Goal: Information Seeking & Learning: Learn about a topic

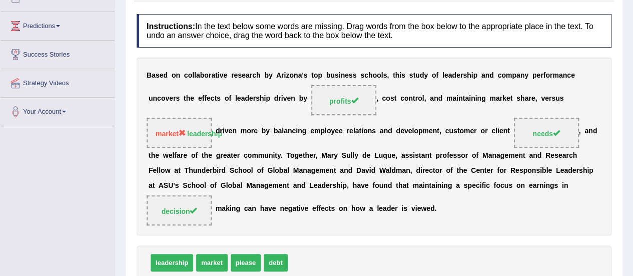
scroll to position [39, 0]
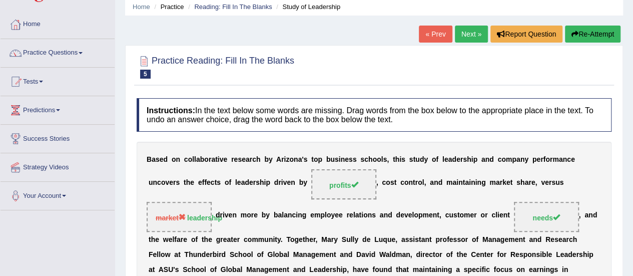
click at [476, 31] on link "Next »" at bounding box center [471, 34] width 33 height 17
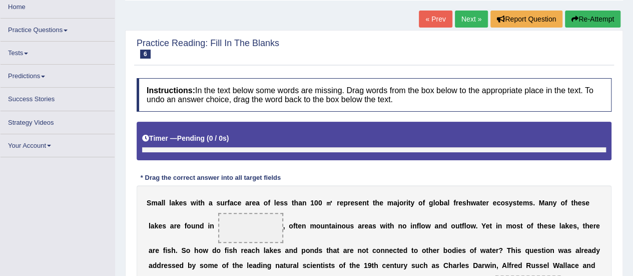
scroll to position [224, 0]
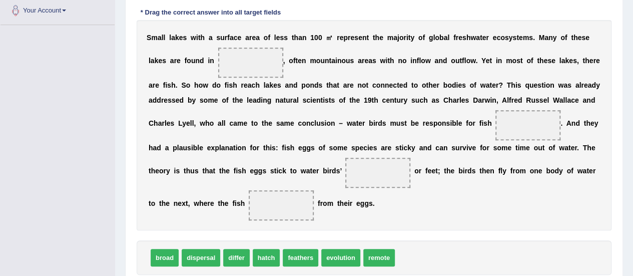
click at [270, 95] on div "S m a l l l a k e s w i t h a s u r f a c e a r e a o f l e s s t h a n 1 0 0 ㎡…" at bounding box center [374, 125] width 475 height 210
drag, startPoint x: 343, startPoint y: 249, endPoint x: 521, endPoint y: 115, distance: 223.2
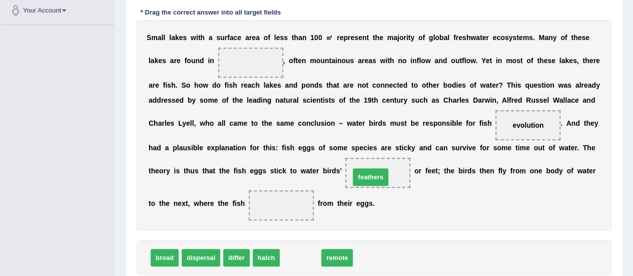
drag, startPoint x: 300, startPoint y: 254, endPoint x: 370, endPoint y: 174, distance: 106.7
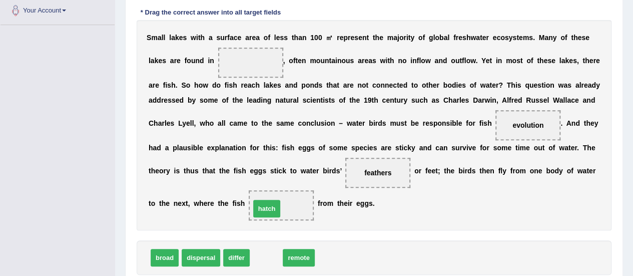
drag, startPoint x: 269, startPoint y: 256, endPoint x: 270, endPoint y: 207, distance: 49.0
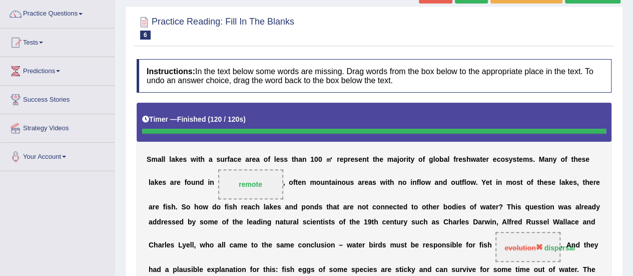
scroll to position [44, 0]
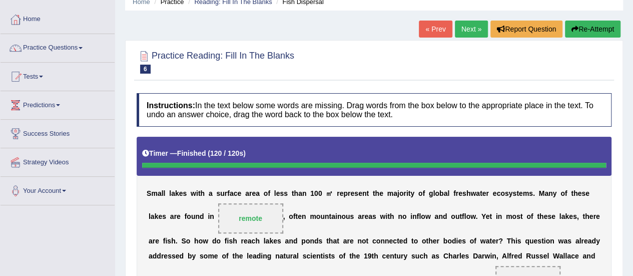
click at [468, 34] on link "Next »" at bounding box center [471, 29] width 33 height 17
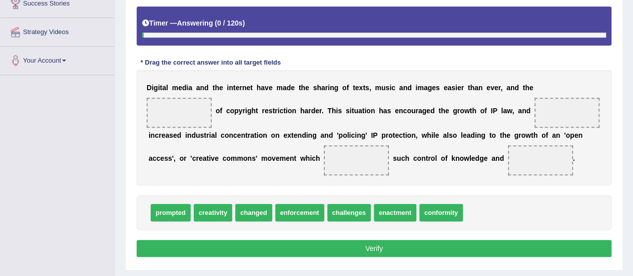
scroll to position [184, 0]
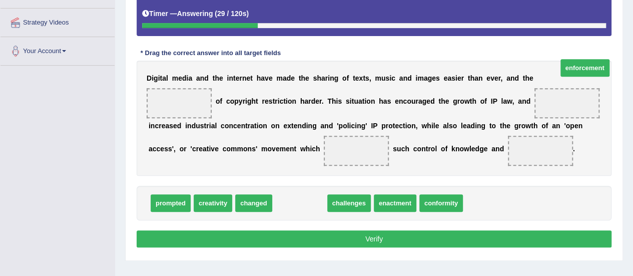
drag, startPoint x: 304, startPoint y: 220, endPoint x: 584, endPoint y: 86, distance: 310.2
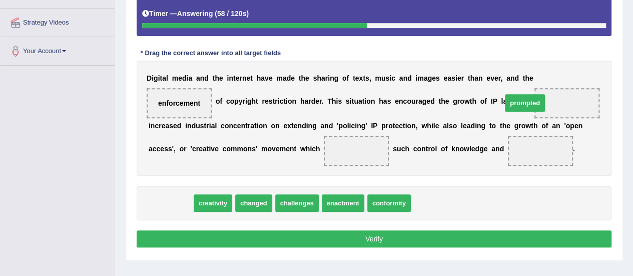
drag, startPoint x: 172, startPoint y: 218, endPoint x: 525, endPoint y: 118, distance: 367.0
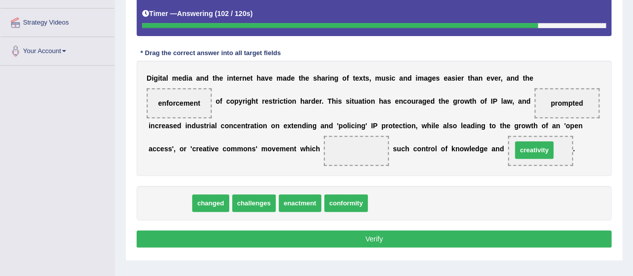
drag, startPoint x: 170, startPoint y: 220, endPoint x: 517, endPoint y: 172, distance: 350.5
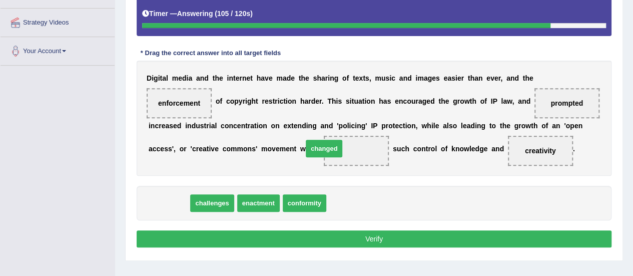
drag, startPoint x: 163, startPoint y: 219, endPoint x: 318, endPoint y: 164, distance: 164.6
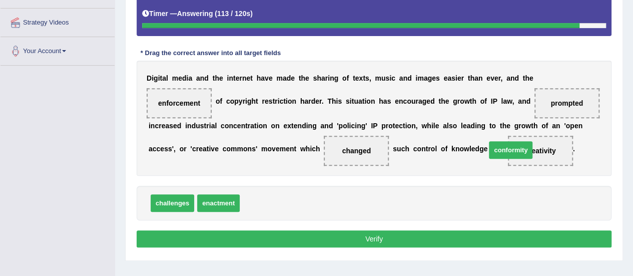
drag, startPoint x: 272, startPoint y: 217, endPoint x: 519, endPoint y: 164, distance: 253.3
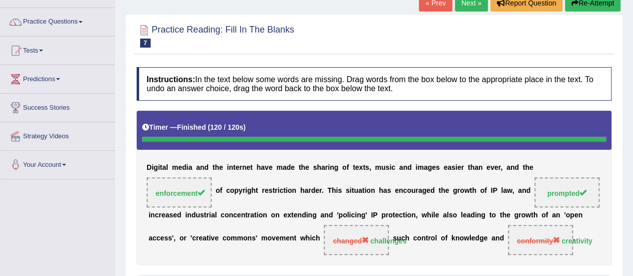
scroll to position [30, 0]
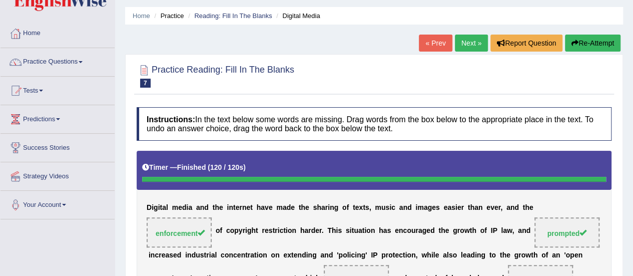
click at [460, 44] on link "Next »" at bounding box center [471, 43] width 33 height 17
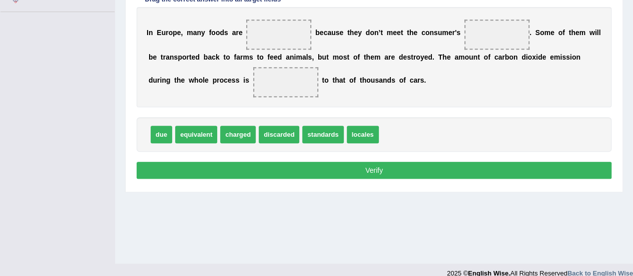
scroll to position [239, 0]
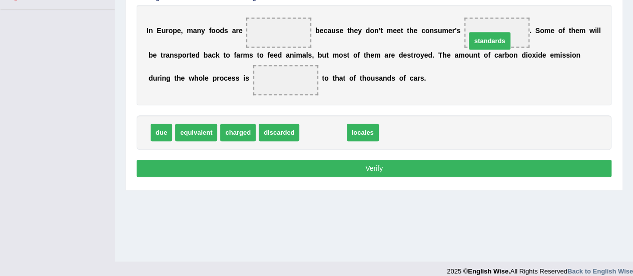
drag, startPoint x: 326, startPoint y: 131, endPoint x: 493, endPoint y: 39, distance: 190.3
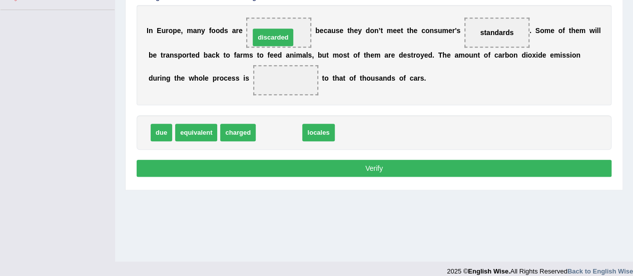
drag, startPoint x: 283, startPoint y: 126, endPoint x: 277, endPoint y: 31, distance: 95.2
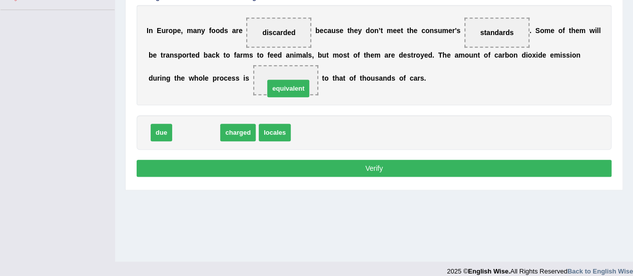
drag, startPoint x: 198, startPoint y: 127, endPoint x: 290, endPoint y: 82, distance: 102.3
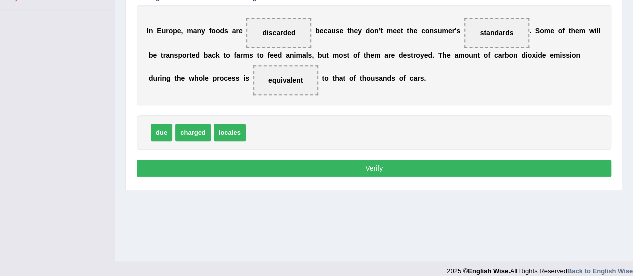
click at [295, 169] on button "Verify" at bounding box center [374, 168] width 475 height 17
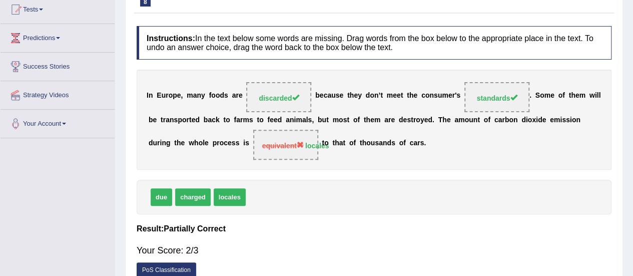
scroll to position [110, 0]
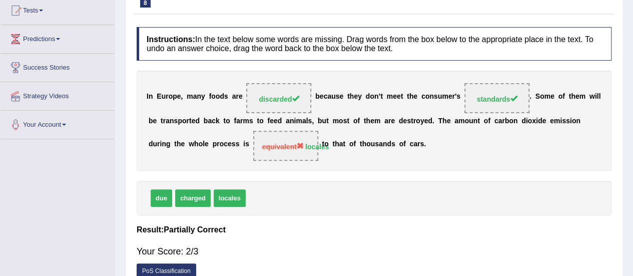
click at [277, 147] on span "equivalent" at bounding box center [283, 147] width 42 height 8
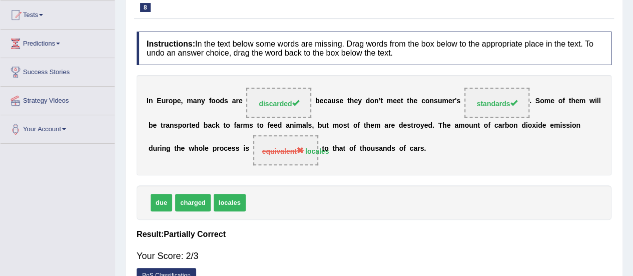
scroll to position [185, 0]
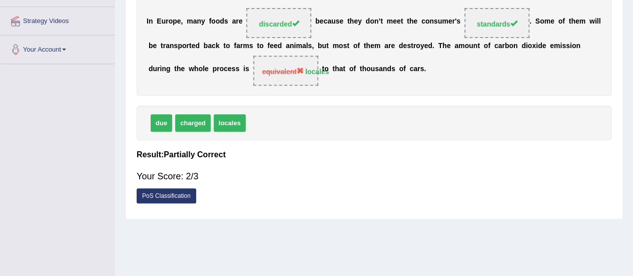
click at [185, 196] on link "PoS Classification" at bounding box center [167, 195] width 60 height 15
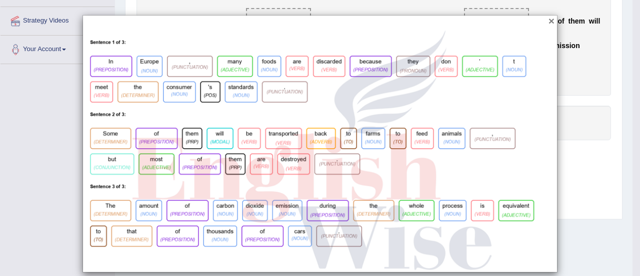
click at [549, 22] on button "×" at bounding box center [552, 21] width 6 height 11
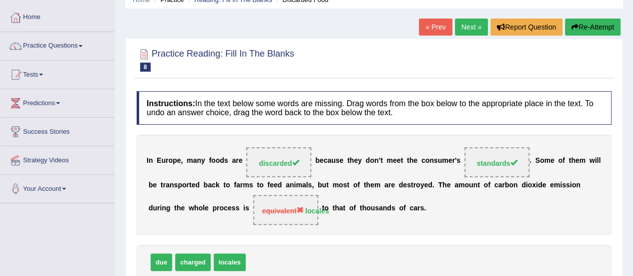
scroll to position [45, 0]
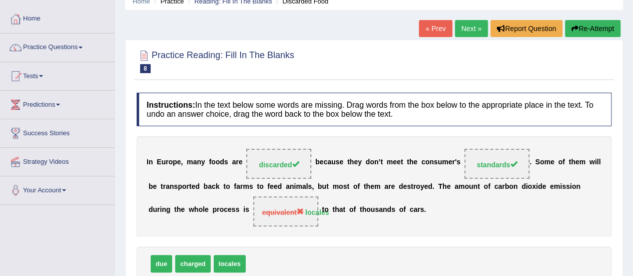
click at [475, 28] on link "Next »" at bounding box center [471, 28] width 33 height 17
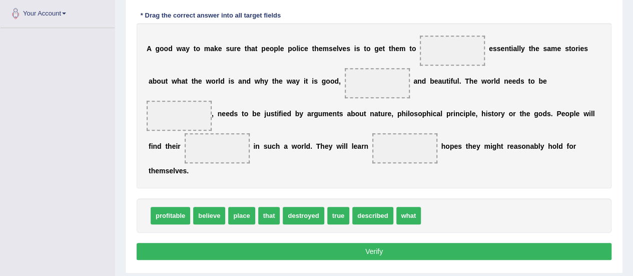
drag, startPoint x: 636, startPoint y: 126, endPoint x: 639, endPoint y: 235, distance: 108.6
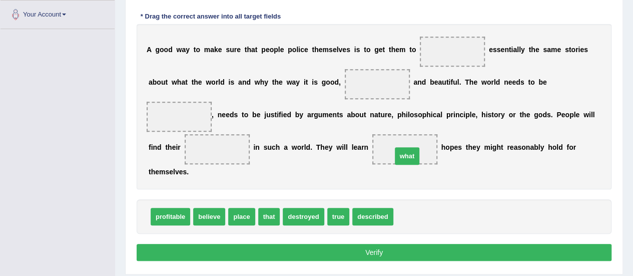
drag, startPoint x: 403, startPoint y: 215, endPoint x: 402, endPoint y: 154, distance: 61.1
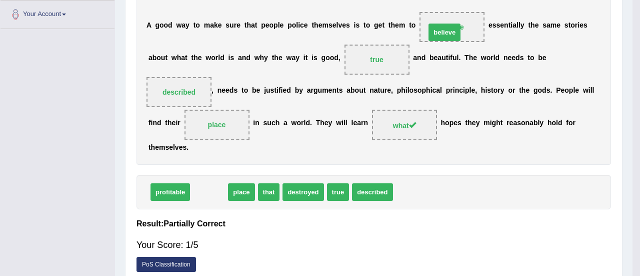
drag, startPoint x: 213, startPoint y: 216, endPoint x: 448, endPoint y: 56, distance: 284.6
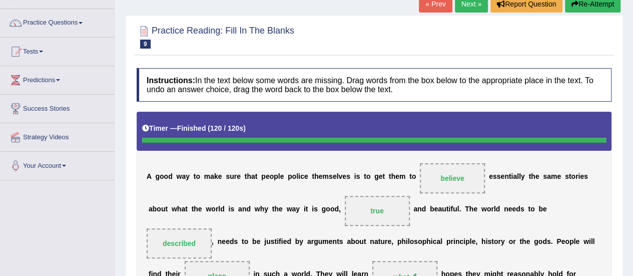
scroll to position [41, 0]
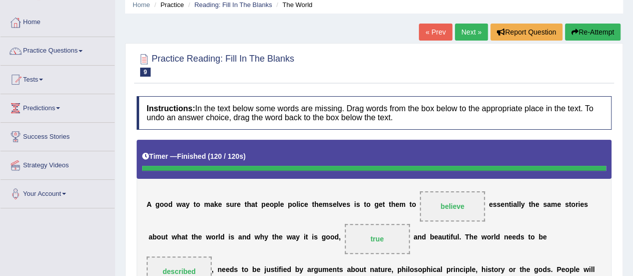
click at [475, 38] on link "Next »" at bounding box center [471, 32] width 33 height 17
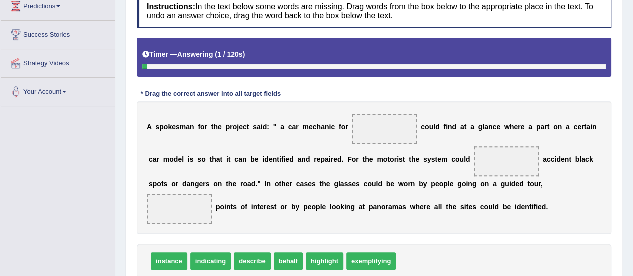
scroll to position [201, 0]
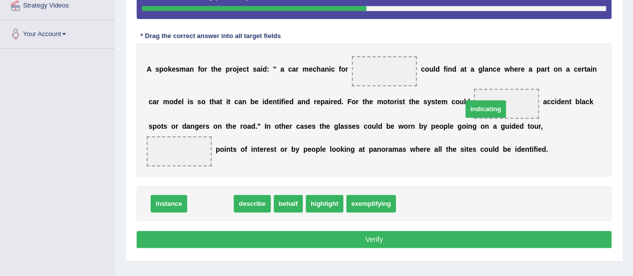
drag, startPoint x: 223, startPoint y: 205, endPoint x: 506, endPoint y: 105, distance: 300.2
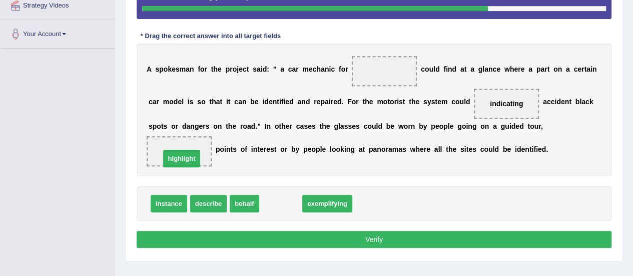
drag, startPoint x: 289, startPoint y: 202, endPoint x: 182, endPoint y: 150, distance: 119.0
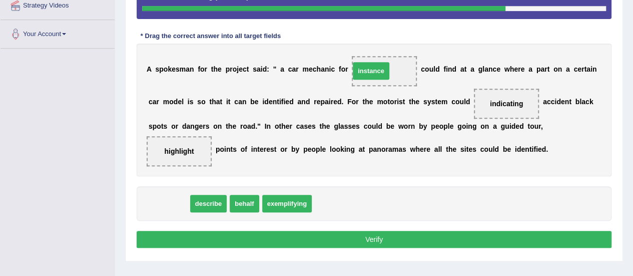
drag, startPoint x: 239, startPoint y: 171, endPoint x: 375, endPoint y: 75, distance: 167.3
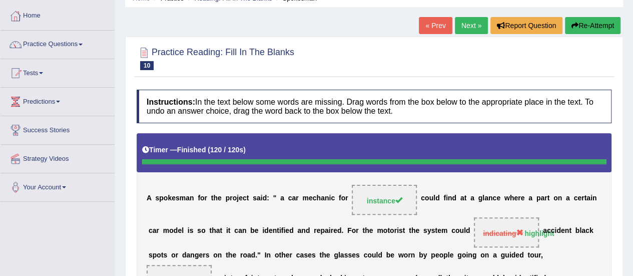
scroll to position [47, 0]
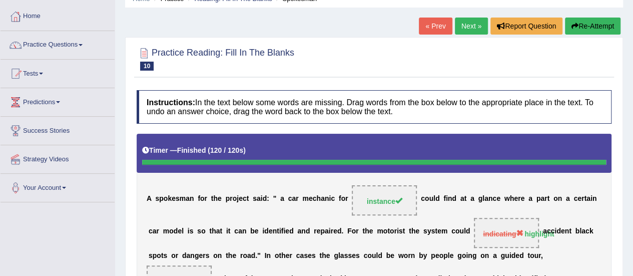
click at [463, 29] on link "Next »" at bounding box center [471, 26] width 33 height 17
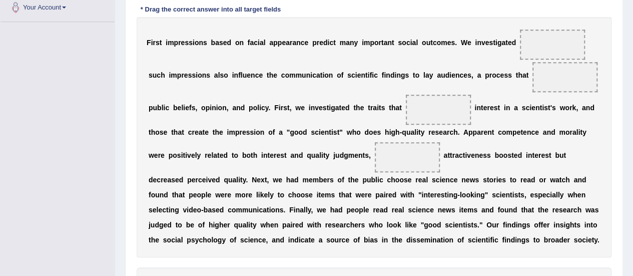
scroll to position [229, 0]
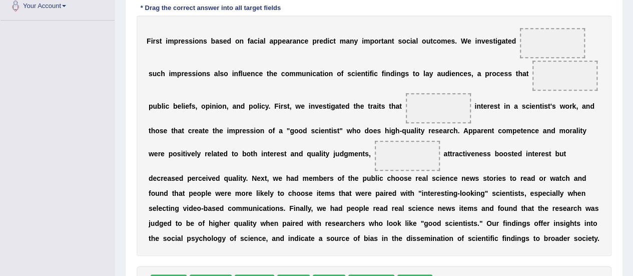
drag, startPoint x: 639, startPoint y: 75, endPoint x: 640, endPoint y: 177, distance: 101.6
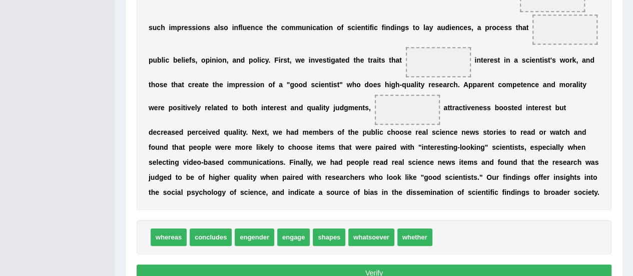
scroll to position [276, 0]
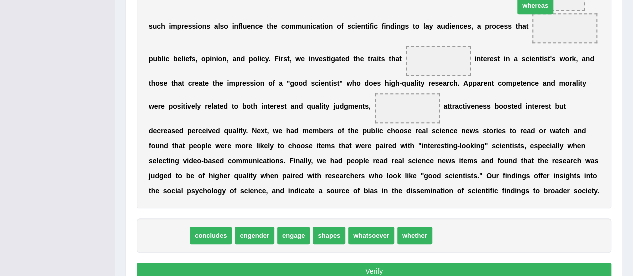
drag, startPoint x: 176, startPoint y: 234, endPoint x: 542, endPoint y: 4, distance: 433.0
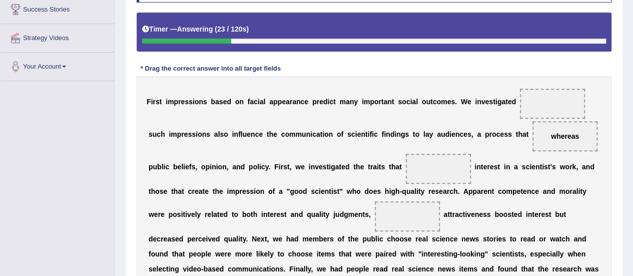
scroll to position [148, 0]
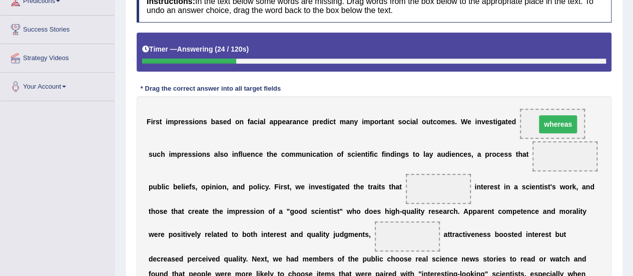
drag, startPoint x: 566, startPoint y: 157, endPoint x: 559, endPoint y: 125, distance: 32.8
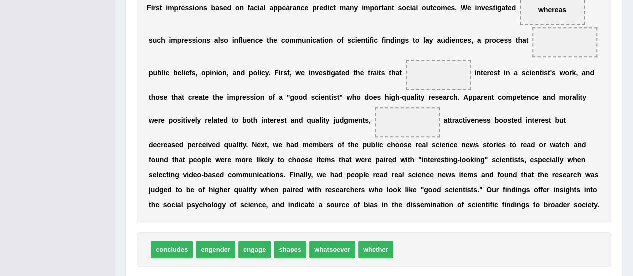
scroll to position [268, 0]
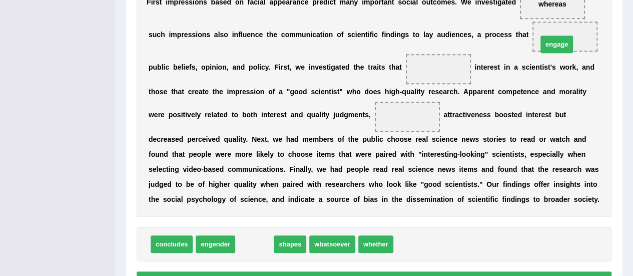
drag, startPoint x: 260, startPoint y: 242, endPoint x: 562, endPoint y: 43, distance: 362.2
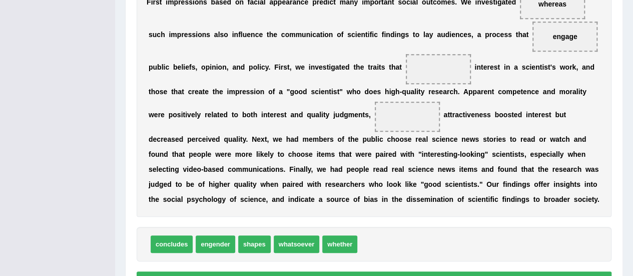
drag, startPoint x: 301, startPoint y: 199, endPoint x: 312, endPoint y: 191, distance: 13.2
click at [312, 191] on div "Instructions: In the text below some words are missing. Drag words from the box…" at bounding box center [374, 80] width 480 height 432
drag, startPoint x: 223, startPoint y: 241, endPoint x: 433, endPoint y: 70, distance: 271.7
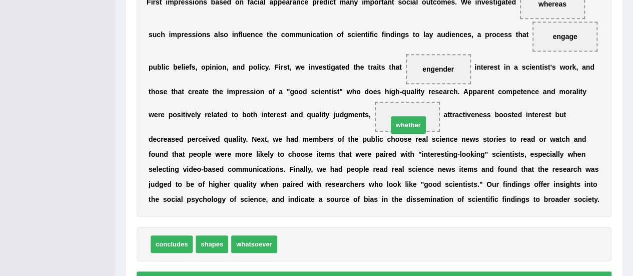
drag, startPoint x: 298, startPoint y: 246, endPoint x: 409, endPoint y: 126, distance: 163.9
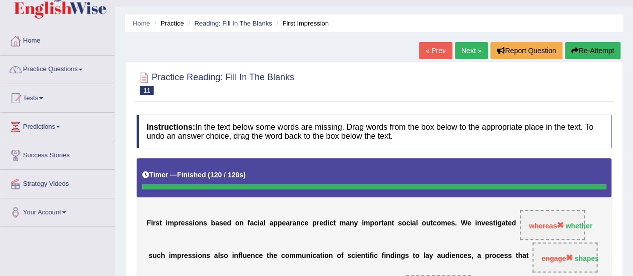
scroll to position [0, 0]
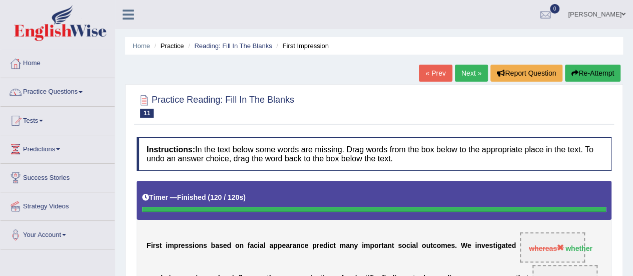
click at [474, 74] on link "Next »" at bounding box center [471, 73] width 33 height 17
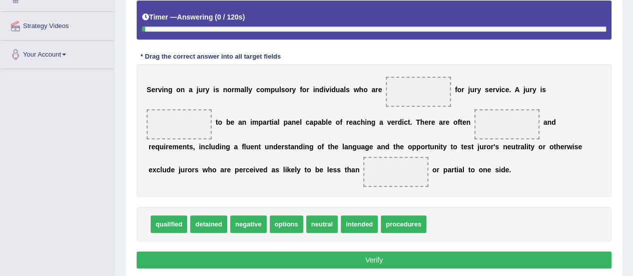
scroll to position [190, 0]
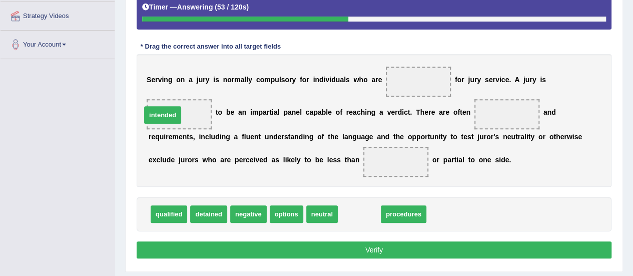
drag, startPoint x: 373, startPoint y: 214, endPoint x: 177, endPoint y: 115, distance: 220.2
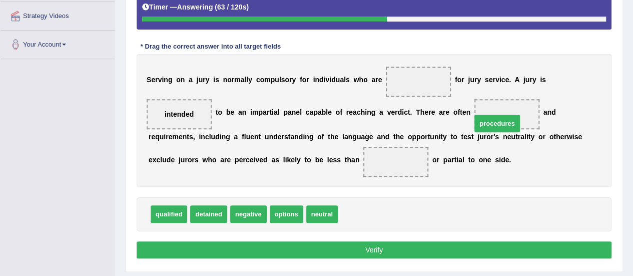
drag, startPoint x: 348, startPoint y: 210, endPoint x: 482, endPoint y: 119, distance: 162.1
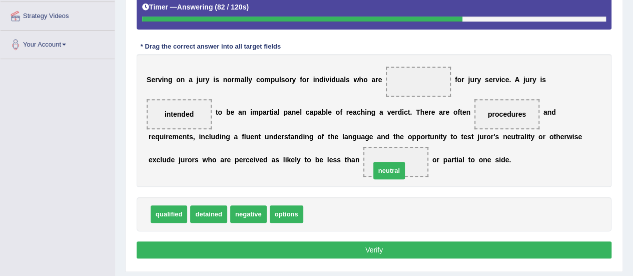
drag, startPoint x: 331, startPoint y: 215, endPoint x: 398, endPoint y: 172, distance: 79.9
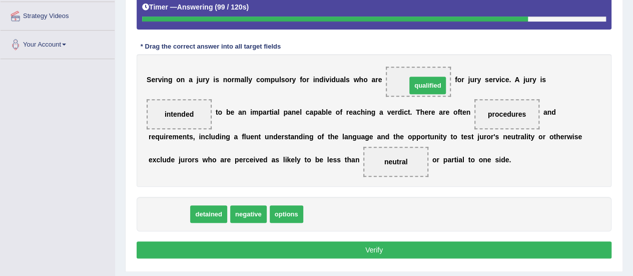
drag, startPoint x: 172, startPoint y: 215, endPoint x: 430, endPoint y: 87, distance: 288.9
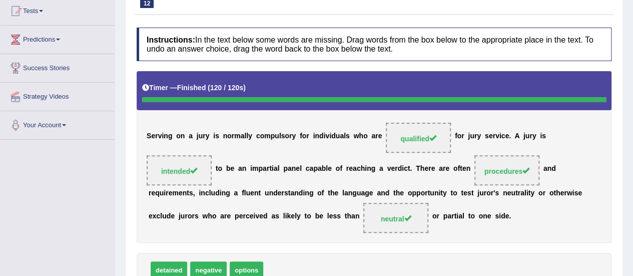
scroll to position [0, 0]
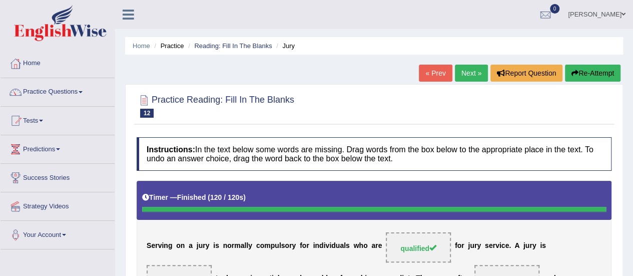
click at [469, 78] on link "Next »" at bounding box center [471, 73] width 33 height 17
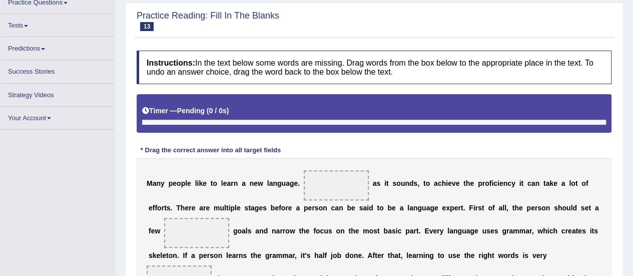
scroll to position [79, 0]
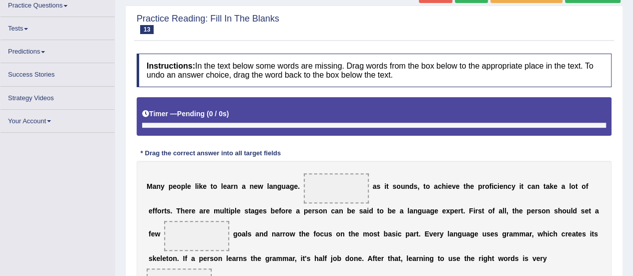
click at [354, 191] on span at bounding box center [336, 188] width 65 height 30
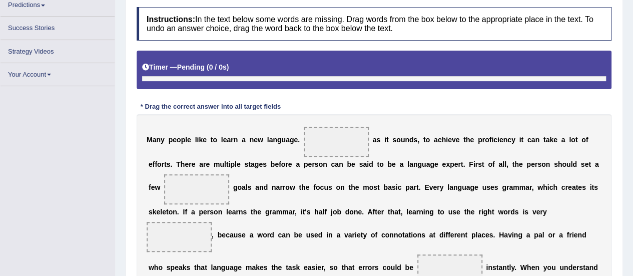
scroll to position [0, 0]
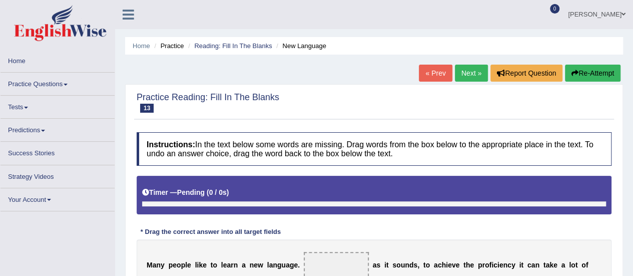
click at [584, 73] on button "Re-Attempt" at bounding box center [593, 73] width 56 height 17
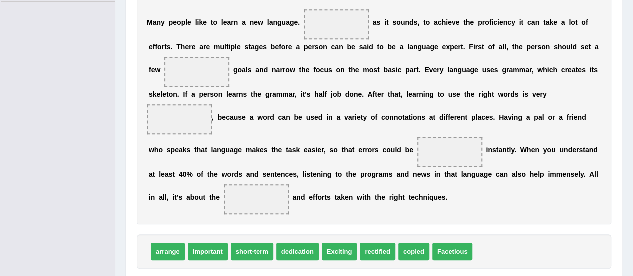
scroll to position [245, 0]
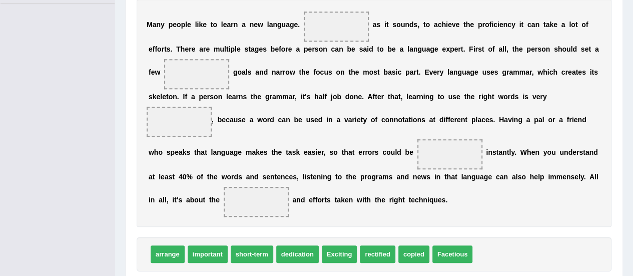
drag, startPoint x: 636, startPoint y: 92, endPoint x: 637, endPoint y: 195, distance: 103.1
drag, startPoint x: 347, startPoint y: 252, endPoint x: 364, endPoint y: 21, distance: 231.3
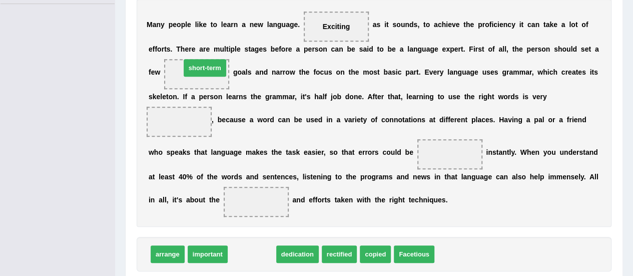
drag, startPoint x: 253, startPoint y: 256, endPoint x: 206, endPoint y: 70, distance: 192.0
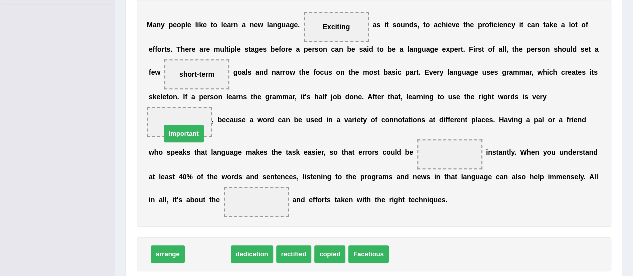
drag, startPoint x: 212, startPoint y: 254, endPoint x: 188, endPoint y: 132, distance: 124.4
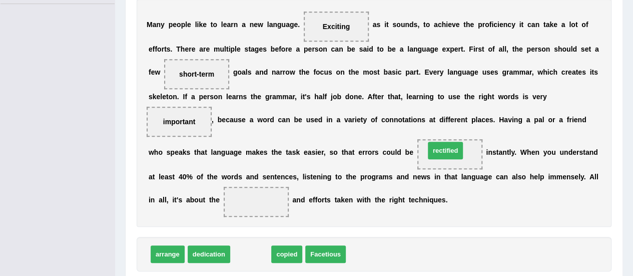
drag, startPoint x: 257, startPoint y: 254, endPoint x: 451, endPoint y: 151, distance: 220.5
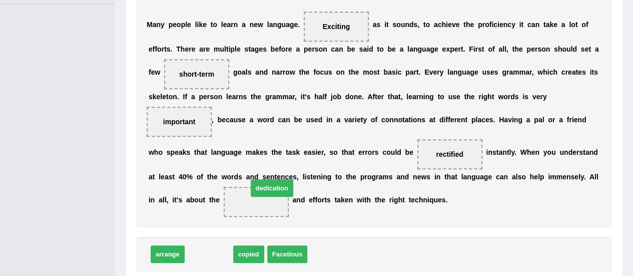
drag, startPoint x: 230, startPoint y: 236, endPoint x: 277, endPoint y: 187, distance: 68.3
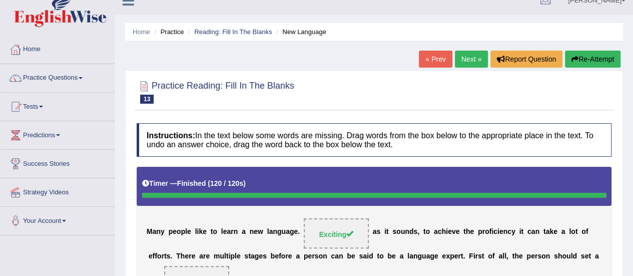
scroll to position [0, 0]
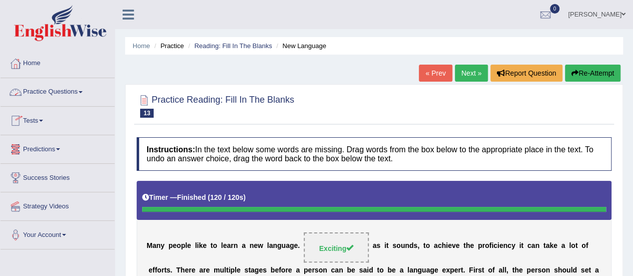
click at [54, 92] on link "Practice Questions" at bounding box center [58, 90] width 114 height 25
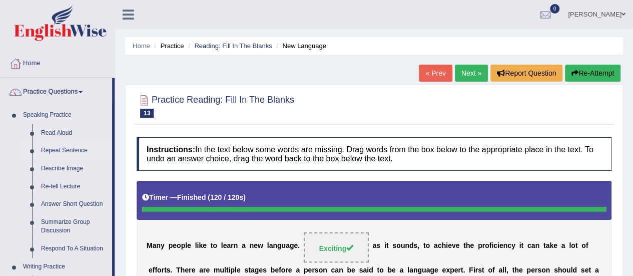
click at [70, 147] on link "Repeat Sentence" at bounding box center [75, 151] width 76 height 18
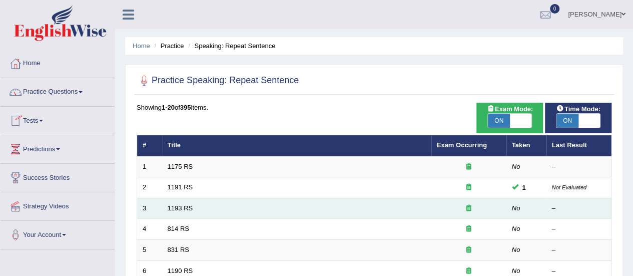
click at [208, 204] on td "1193 RS" at bounding box center [296, 208] width 269 height 21
click at [192, 206] on link "1193 RS" at bounding box center [181, 208] width 26 height 8
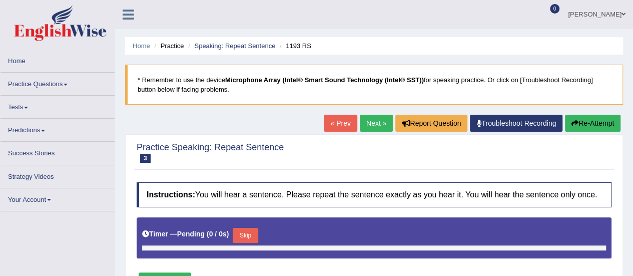
type input "1"
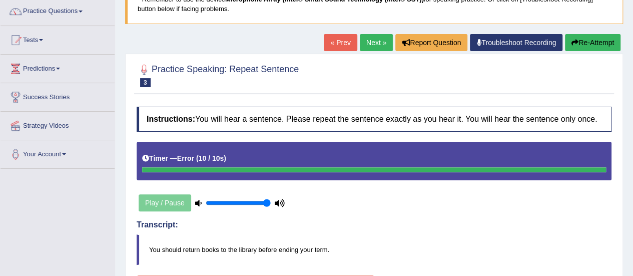
scroll to position [79, 0]
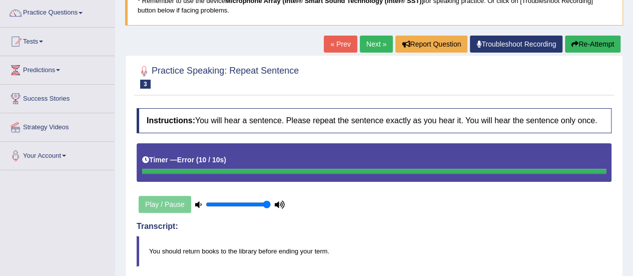
click at [378, 43] on link "Next »" at bounding box center [376, 44] width 33 height 17
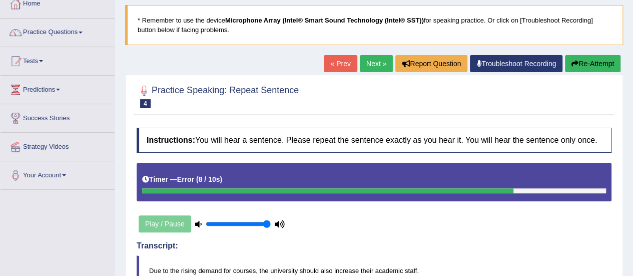
scroll to position [31, 0]
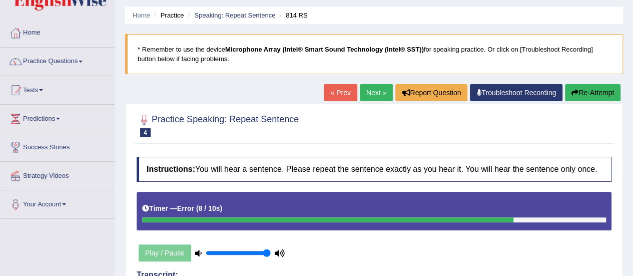
click at [372, 87] on link "Next »" at bounding box center [376, 92] width 33 height 17
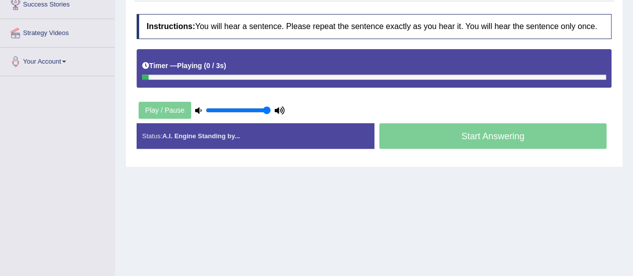
scroll to position [174, 0]
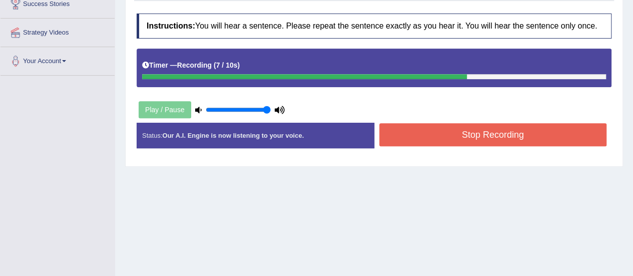
click at [505, 141] on button "Stop Recording" at bounding box center [493, 134] width 228 height 23
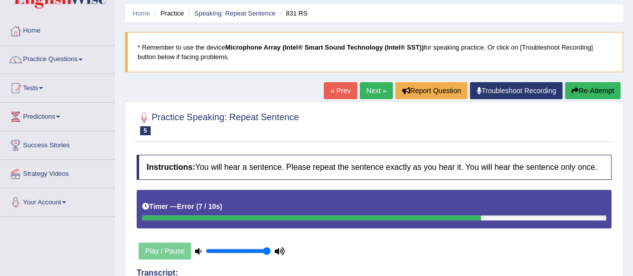
scroll to position [32, 0]
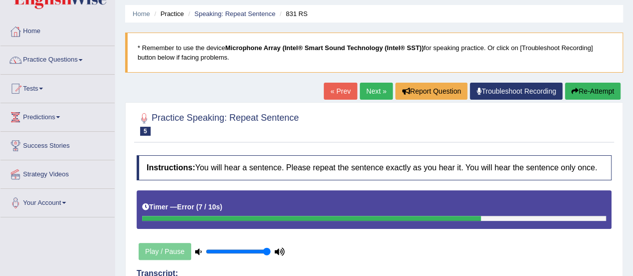
click at [360, 92] on link "Next »" at bounding box center [376, 91] width 33 height 17
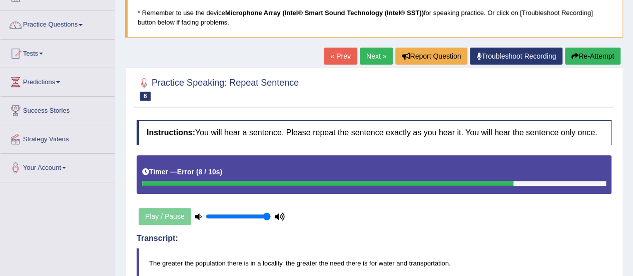
scroll to position [66, 0]
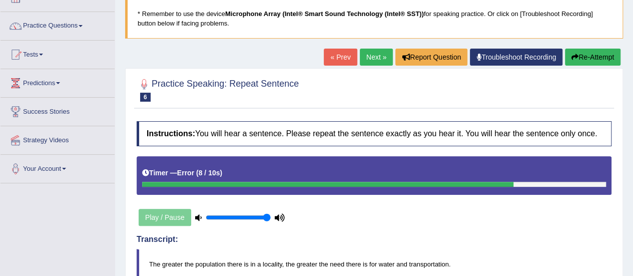
click at [369, 54] on link "Next »" at bounding box center [376, 57] width 33 height 17
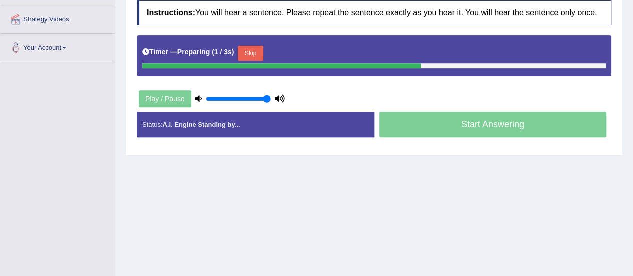
scroll to position [192, 0]
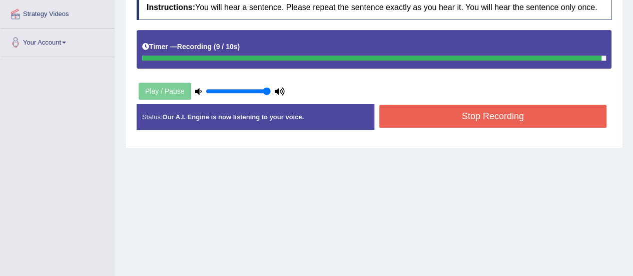
click at [525, 116] on button "Stop Recording" at bounding box center [493, 116] width 228 height 23
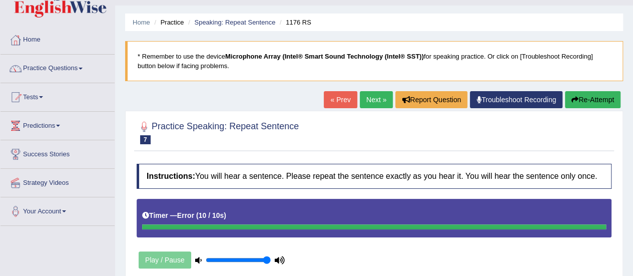
scroll to position [23, 0]
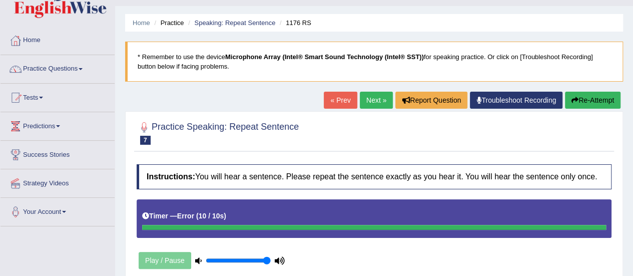
click at [377, 99] on link "Next »" at bounding box center [376, 100] width 33 height 17
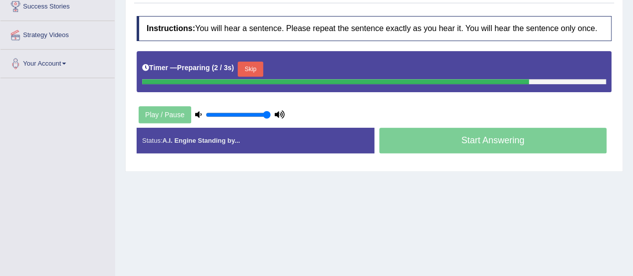
scroll to position [197, 0]
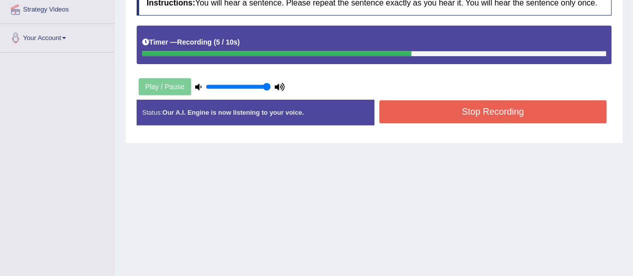
click at [502, 114] on button "Stop Recording" at bounding box center [493, 111] width 228 height 23
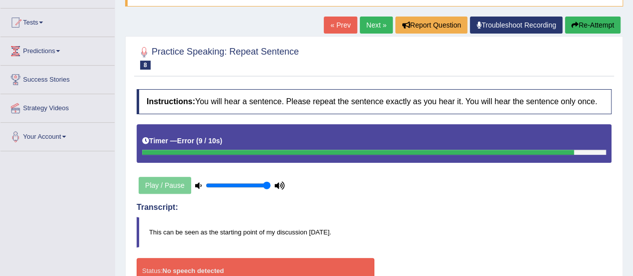
scroll to position [97, 0]
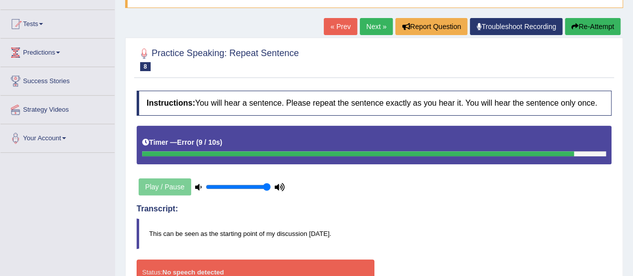
click at [382, 29] on link "Next »" at bounding box center [376, 26] width 33 height 17
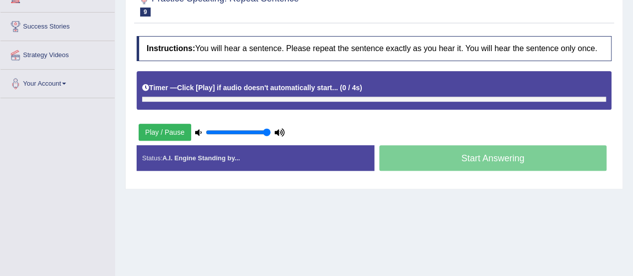
scroll to position [160, 0]
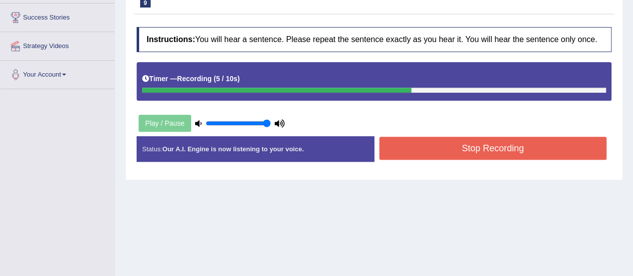
click at [548, 153] on button "Stop Recording" at bounding box center [493, 148] width 228 height 23
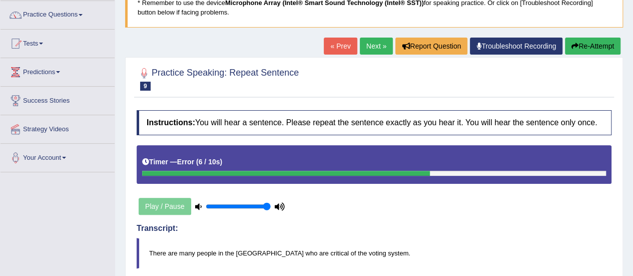
scroll to position [60, 0]
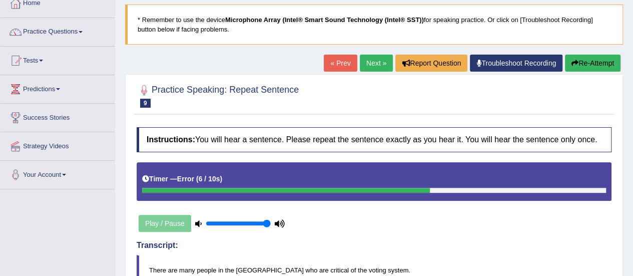
click at [375, 70] on link "Next »" at bounding box center [376, 63] width 33 height 17
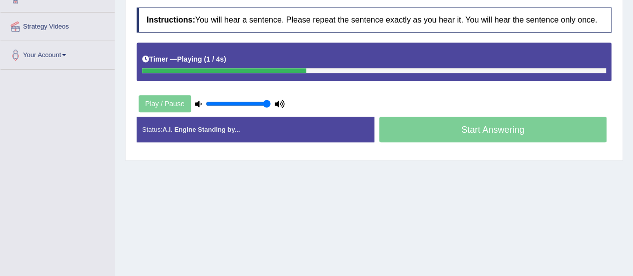
scroll to position [180, 0]
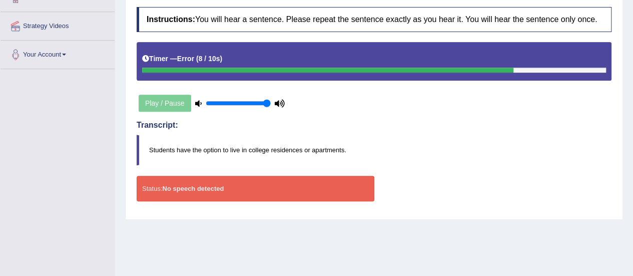
click at [513, 132] on div "Transcript: Students have the option to live in college residences or apartment…" at bounding box center [374, 143] width 475 height 45
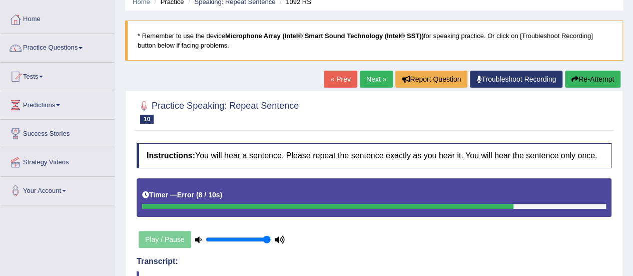
scroll to position [40, 0]
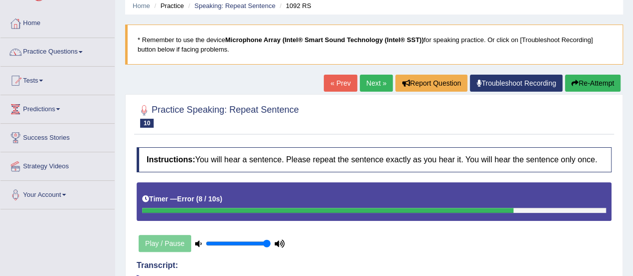
click at [380, 85] on link "Next »" at bounding box center [376, 83] width 33 height 17
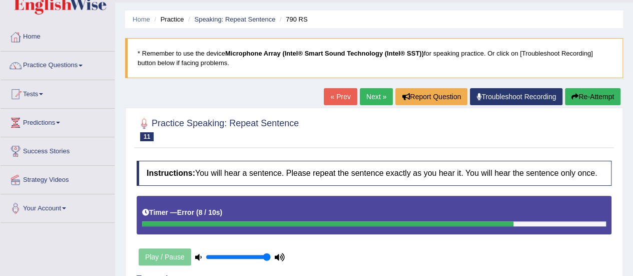
scroll to position [7, 0]
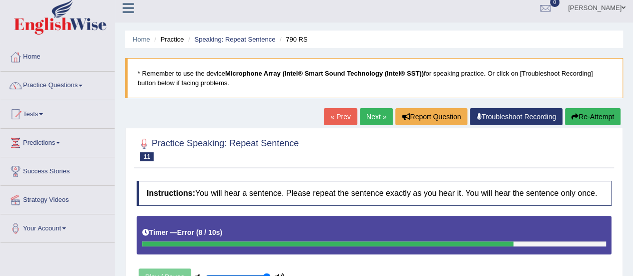
click at [365, 116] on link "Next »" at bounding box center [376, 116] width 33 height 17
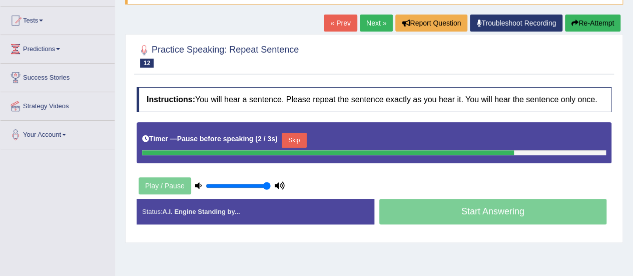
scroll to position [87, 0]
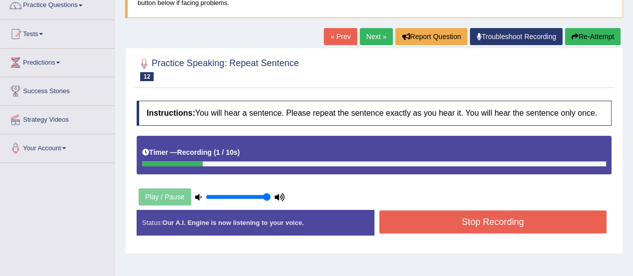
click at [505, 212] on button "Stop Recording" at bounding box center [493, 221] width 228 height 23
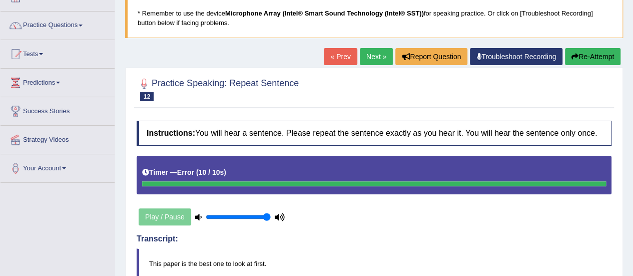
scroll to position [0, 0]
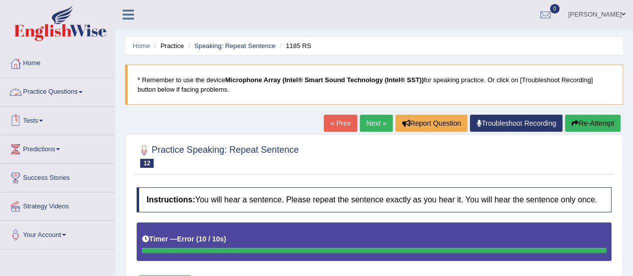
click at [71, 91] on link "Practice Questions" at bounding box center [58, 90] width 114 height 25
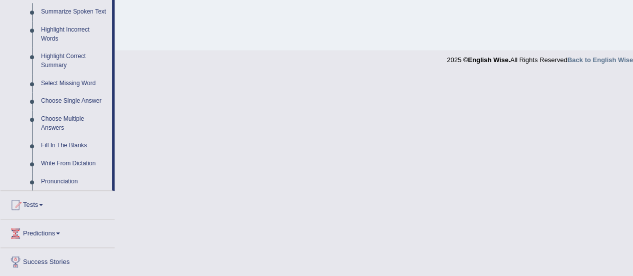
scroll to position [453, 0]
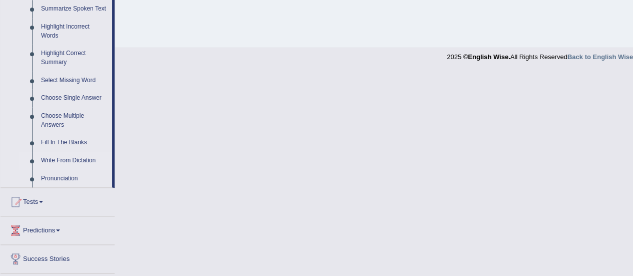
click at [80, 158] on link "Write From Dictation" at bounding box center [75, 161] width 76 height 18
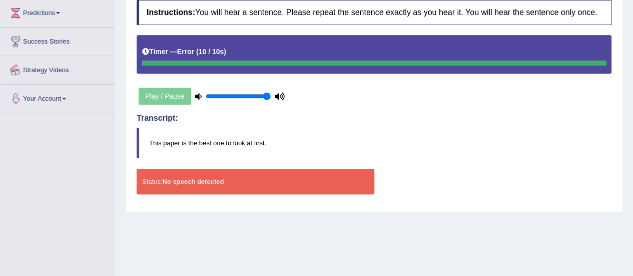
scroll to position [249, 0]
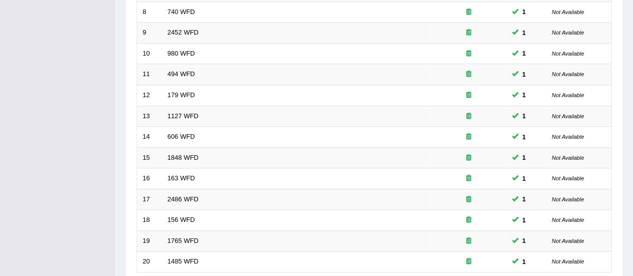
scroll to position [382, 0]
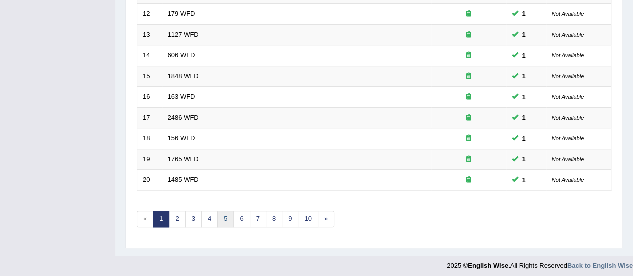
click at [226, 214] on link "5" at bounding box center [225, 219] width 17 height 17
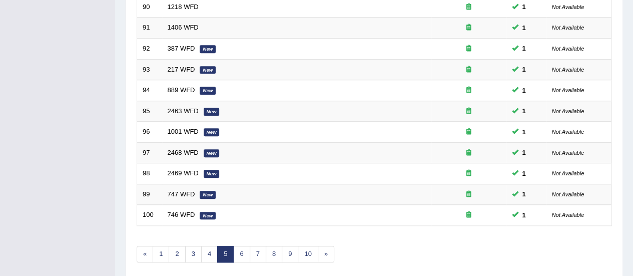
scroll to position [382, 0]
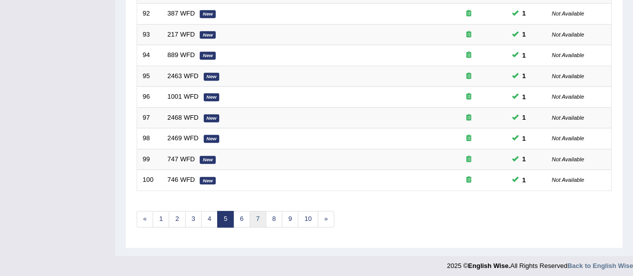
click at [254, 213] on link "7" at bounding box center [258, 219] width 17 height 17
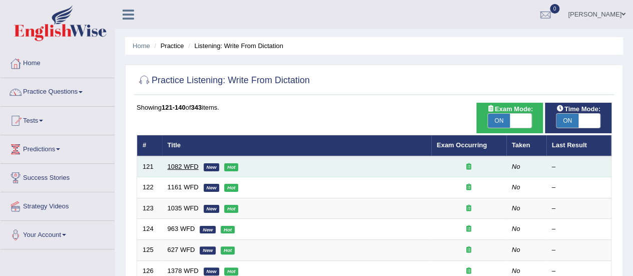
click at [175, 163] on link "1082 WFD" at bounding box center [183, 167] width 31 height 8
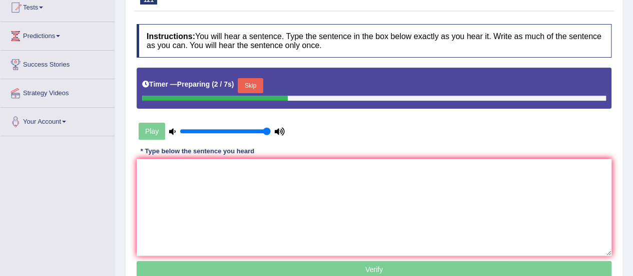
scroll to position [160, 0]
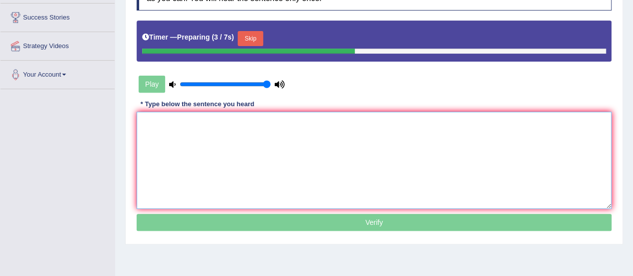
click at [465, 182] on textarea at bounding box center [374, 160] width 475 height 97
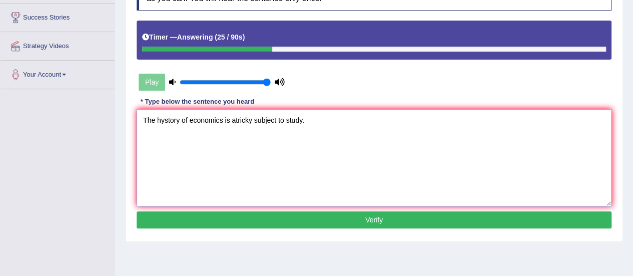
click at [234, 121] on textarea "The hystory of economics is atricky subject to study." at bounding box center [374, 157] width 475 height 97
click at [163, 118] on textarea "The hystory of economics is tricky subject to study." at bounding box center [374, 157] width 475 height 97
type textarea "The history of economics is tricky subject to study."
click at [266, 228] on div "Instructions: You will hear a sentence. Type the sentence in the box below exac…" at bounding box center [374, 104] width 480 height 264
click at [273, 223] on button "Verify" at bounding box center [374, 219] width 475 height 17
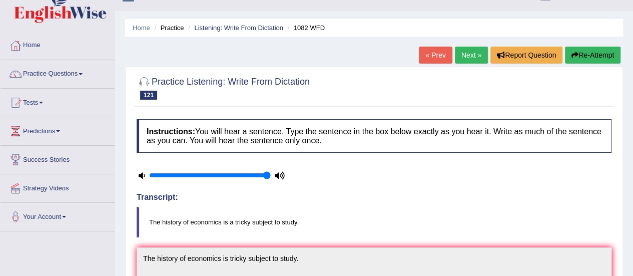
scroll to position [0, 0]
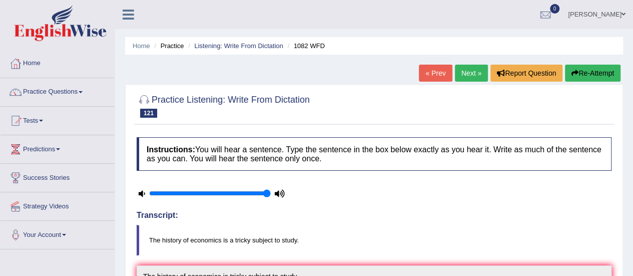
click at [466, 70] on link "Next »" at bounding box center [471, 73] width 33 height 17
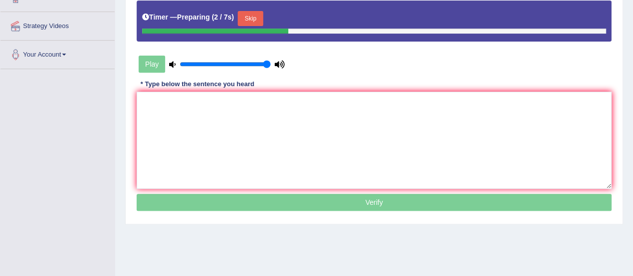
scroll to position [213, 0]
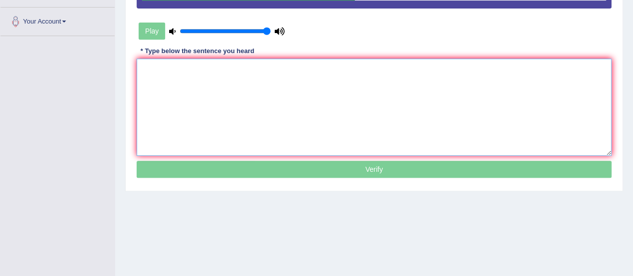
click at [426, 101] on textarea at bounding box center [374, 107] width 475 height 97
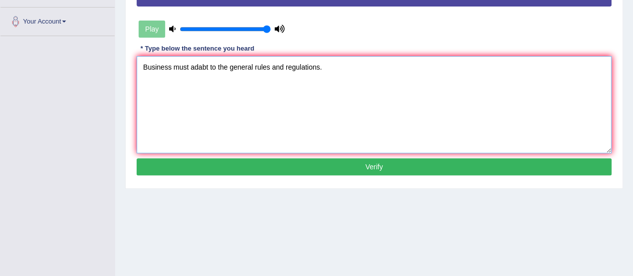
click at [189, 66] on textarea "Business must adabt to the general rules and regulations." at bounding box center [374, 104] width 475 height 97
type textarea "Business must to adabt to the general rules and regulations."
click at [267, 161] on button "Verify" at bounding box center [374, 166] width 475 height 17
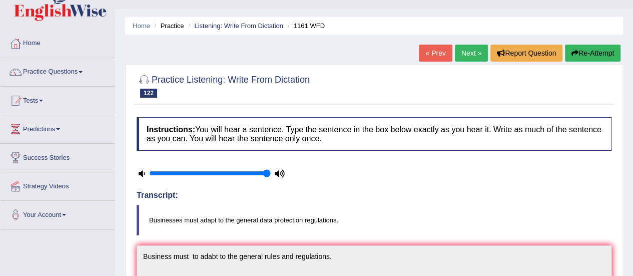
scroll to position [0, 0]
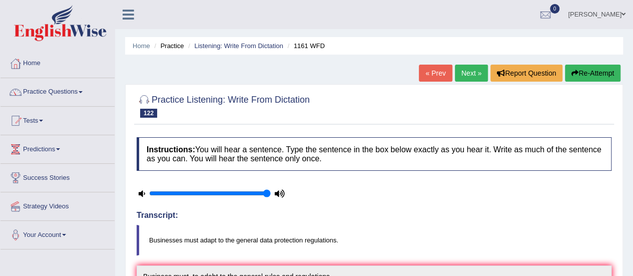
click at [470, 73] on link "Next »" at bounding box center [471, 73] width 33 height 17
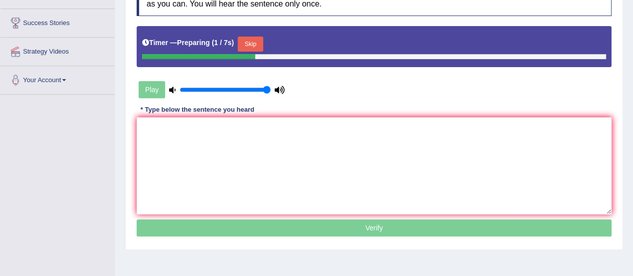
scroll to position [144, 0]
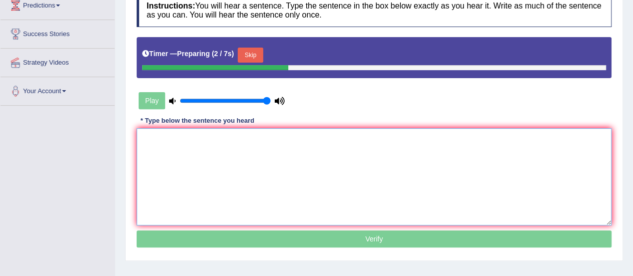
click at [534, 177] on textarea at bounding box center [374, 176] width 475 height 97
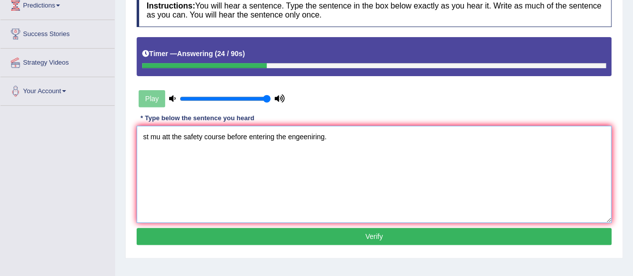
click at [150, 134] on textarea "st mu att the safety course before entering the engeeniring." at bounding box center [374, 174] width 475 height 97
click at [182, 135] on textarea "Students mu att the safety course before entering the engeeniring." at bounding box center [374, 174] width 475 height 97
click at [198, 134] on textarea "Students must att the safety course before entering the engeeniring." at bounding box center [374, 174] width 475 height 97
click at [363, 137] on textarea "Students must attend the safety course before entering the engeeniring." at bounding box center [374, 174] width 475 height 97
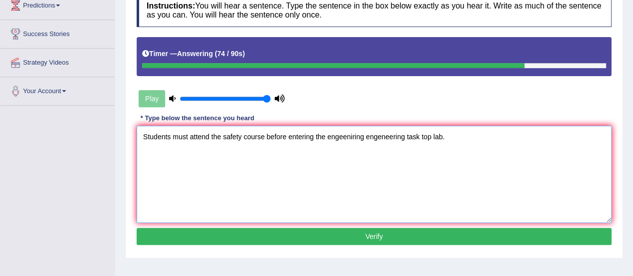
click at [364, 137] on textarea "Students must attend the safety course before entering the engeeniring engeneer…" at bounding box center [374, 174] width 475 height 97
type textarea "Students must attend the safety course before entering the engeneering task top…"
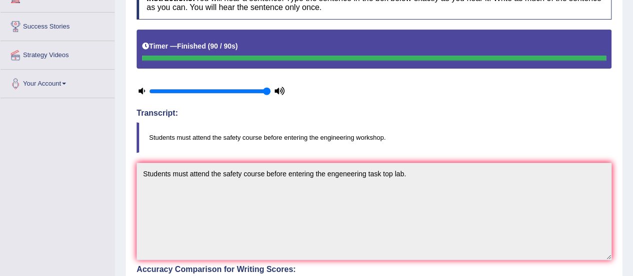
scroll to position [0, 0]
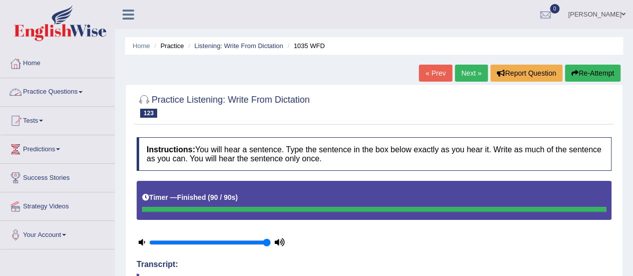
click at [54, 89] on link "Practice Questions" at bounding box center [58, 90] width 114 height 25
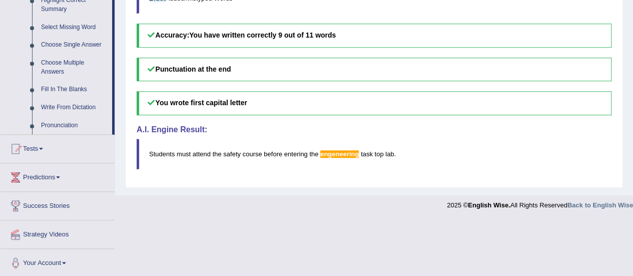
scroll to position [496, 0]
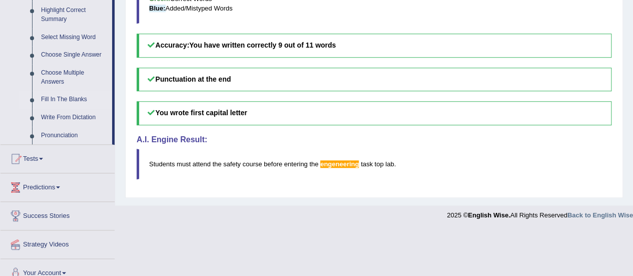
click at [72, 96] on link "Fill In The Blanks" at bounding box center [75, 100] width 76 height 18
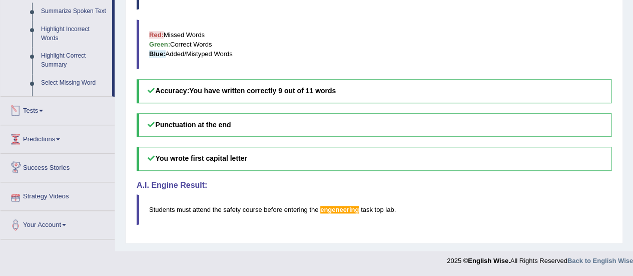
scroll to position [447, 0]
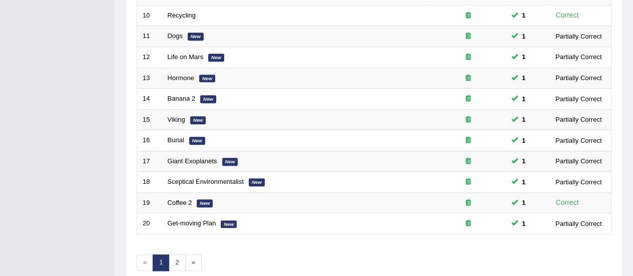
scroll to position [382, 0]
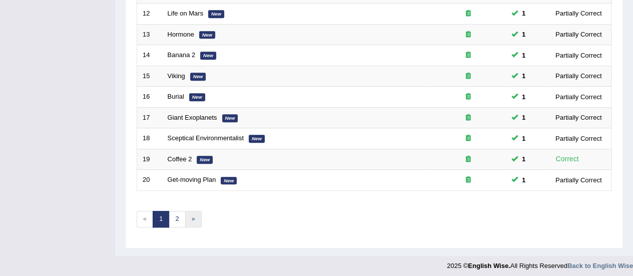
click at [194, 217] on link "»" at bounding box center [193, 219] width 17 height 17
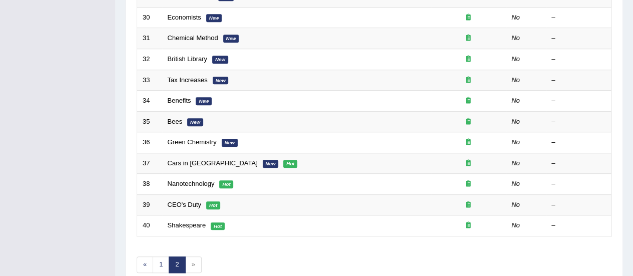
scroll to position [382, 0]
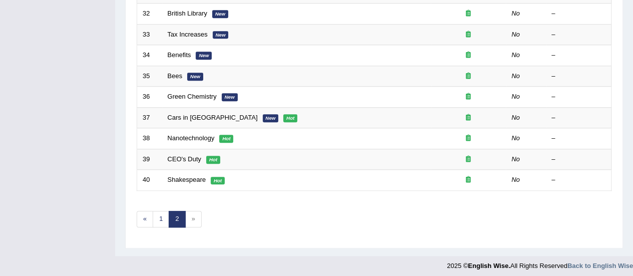
click at [192, 220] on span "»" at bounding box center [193, 219] width 17 height 17
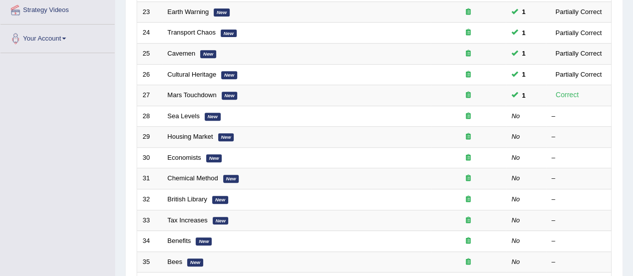
scroll to position [193, 0]
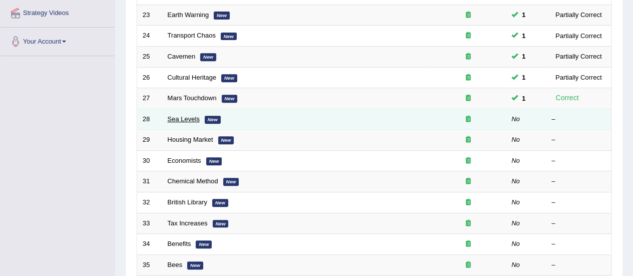
click at [178, 116] on link "Sea Levels" at bounding box center [184, 119] width 32 height 8
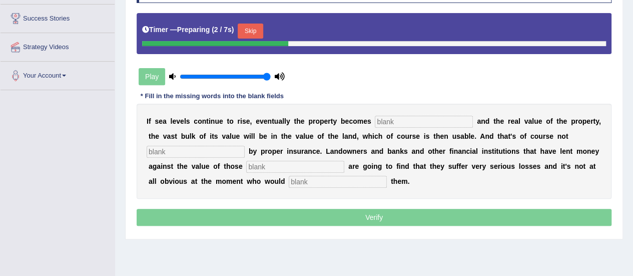
scroll to position [161, 0]
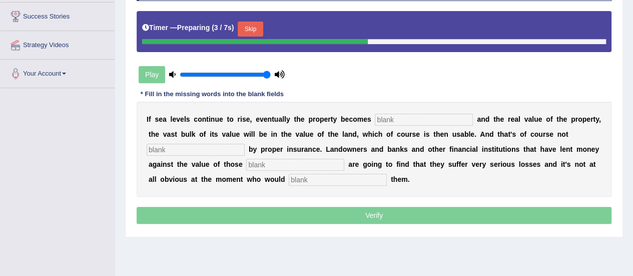
click at [419, 117] on input "text" at bounding box center [424, 120] width 98 height 12
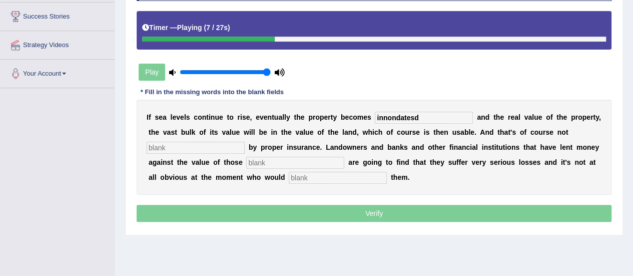
type input "innondatesd"
click at [176, 148] on input "text" at bounding box center [196, 148] width 98 height 12
type input "esure"
click at [279, 159] on input "text" at bounding box center [295, 163] width 98 height 12
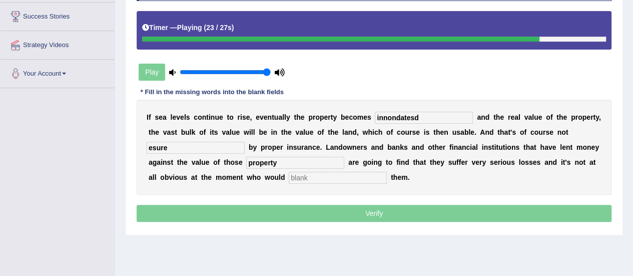
type input "property"
click at [303, 177] on input "text" at bounding box center [338, 178] width 98 height 12
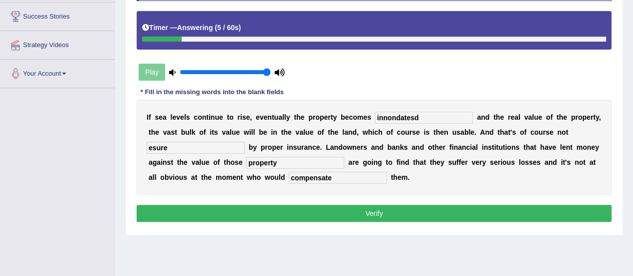
type input "compensate"
click at [298, 163] on input "property" at bounding box center [295, 163] width 98 height 12
type input "properties"
click at [428, 112] on input "innondatesd" at bounding box center [424, 118] width 98 height 12
click at [418, 117] on input "innondatesd innondated" at bounding box center [424, 118] width 98 height 12
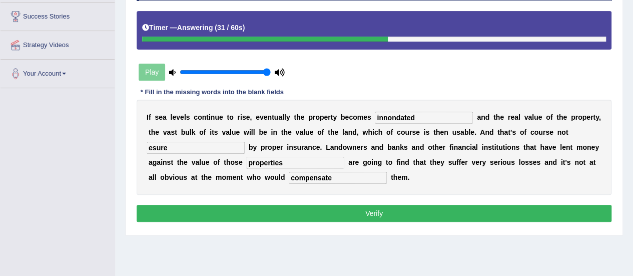
type input "innondated"
click at [199, 145] on input "esure" at bounding box center [196, 148] width 98 height 12
click at [168, 147] on input "esure insured" at bounding box center [196, 148] width 98 height 12
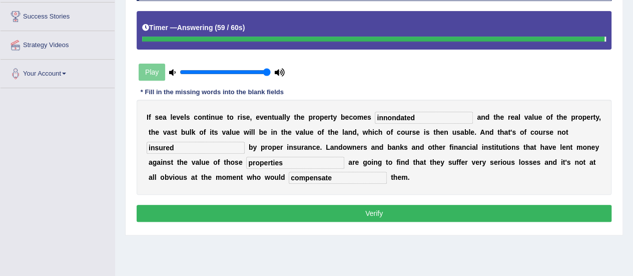
type input "insured"
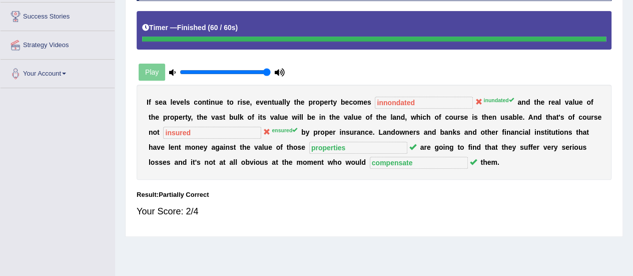
click at [230, 158] on b "a" at bounding box center [231, 162] width 4 height 8
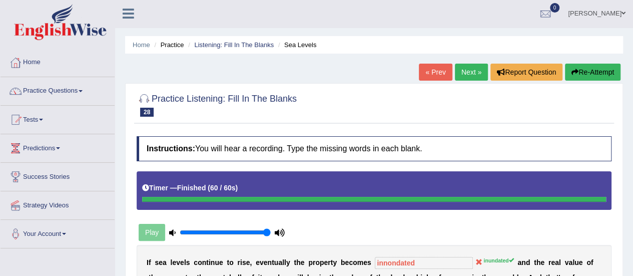
scroll to position [0, 0]
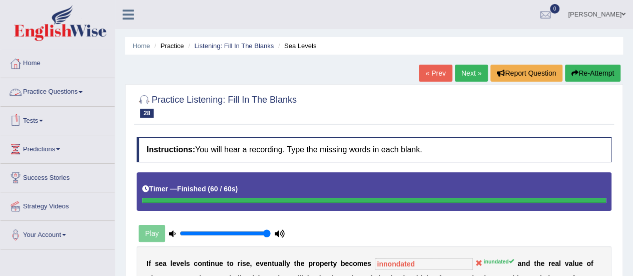
click at [67, 95] on link "Practice Questions" at bounding box center [58, 90] width 114 height 25
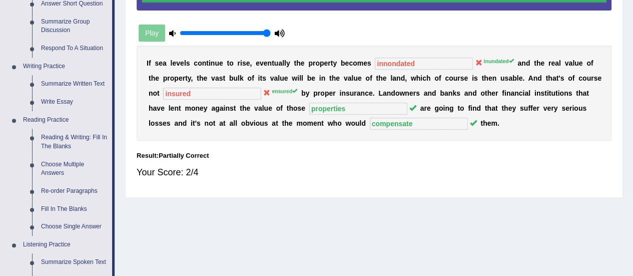
scroll to position [213, 0]
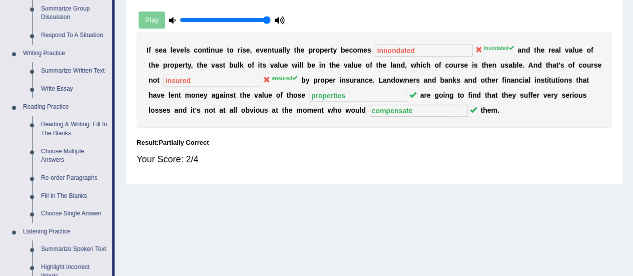
click at [94, 174] on link "Re-order Paragraphs" at bounding box center [75, 178] width 76 height 18
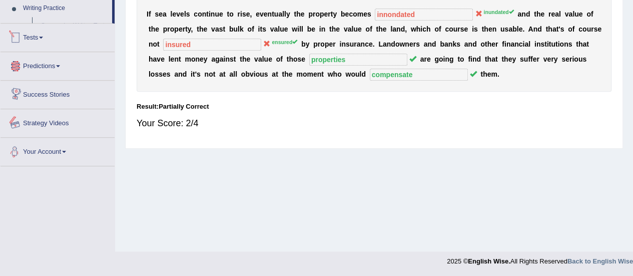
scroll to position [485, 0]
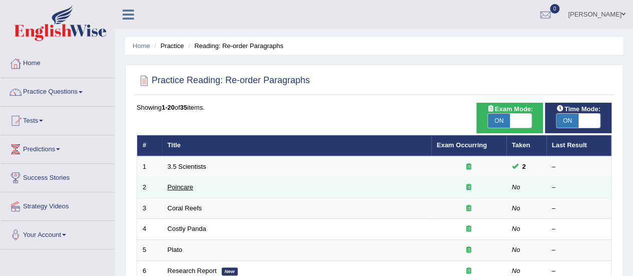
click at [187, 190] on link "Poincare" at bounding box center [181, 187] width 26 height 8
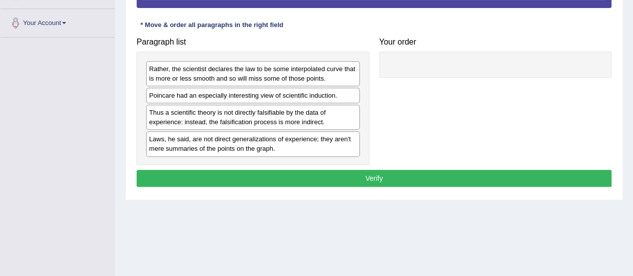
scroll to position [240, 0]
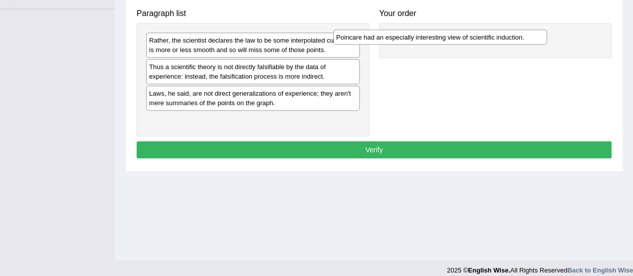
drag, startPoint x: 271, startPoint y: 69, endPoint x: 480, endPoint y: 41, distance: 210.9
click at [480, 41] on div "Poincare had an especially interesting view of scientific induction." at bounding box center [440, 37] width 214 height 15
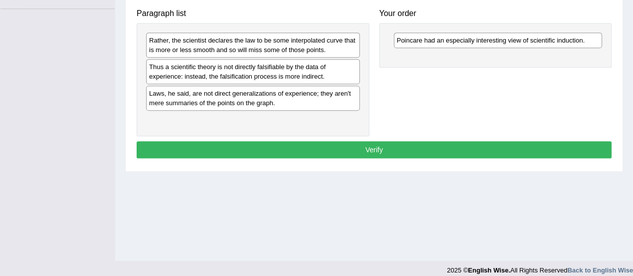
click at [269, 90] on div "Laws, he said, are not direct generalizations of experience; they aren't mere s…" at bounding box center [253, 98] width 214 height 25
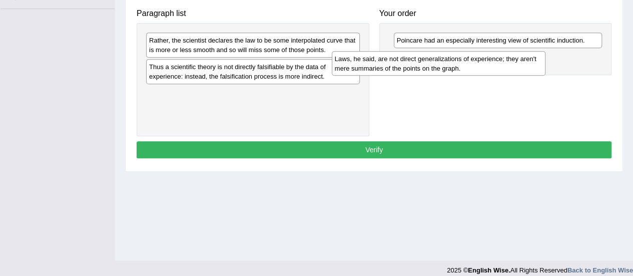
drag, startPoint x: 270, startPoint y: 95, endPoint x: 462, endPoint y: 61, distance: 195.0
click at [462, 61] on div "Laws, he said, are not direct generalizations of experience; they aren't mere s…" at bounding box center [439, 63] width 214 height 25
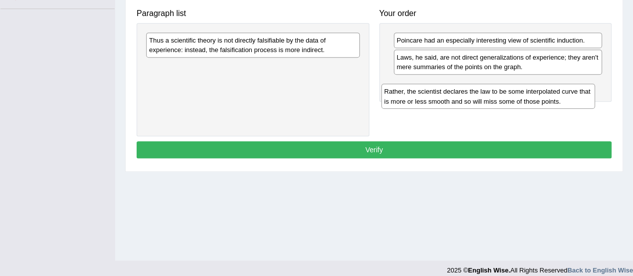
drag, startPoint x: 298, startPoint y: 40, endPoint x: 533, endPoint y: 92, distance: 240.7
click at [533, 92] on div "Rather, the scientist declares the law to be some interpolated curve that is mo…" at bounding box center [488, 96] width 214 height 25
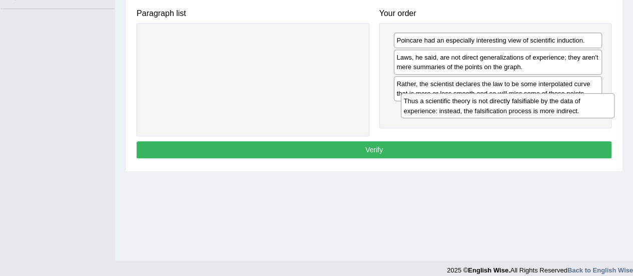
drag, startPoint x: 319, startPoint y: 42, endPoint x: 574, endPoint y: 103, distance: 262.4
click at [574, 103] on div "Thus a scientific theory is not directly falsifiable by the data of experience:…" at bounding box center [508, 105] width 214 height 25
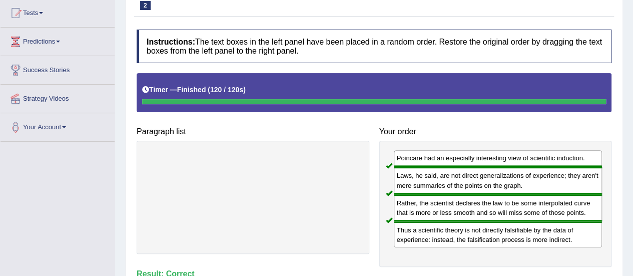
scroll to position [47, 0]
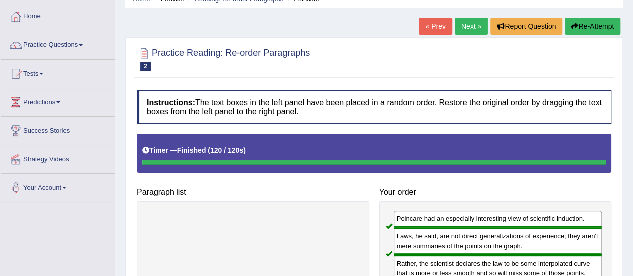
click at [62, 99] on link "Predictions" at bounding box center [58, 100] width 114 height 25
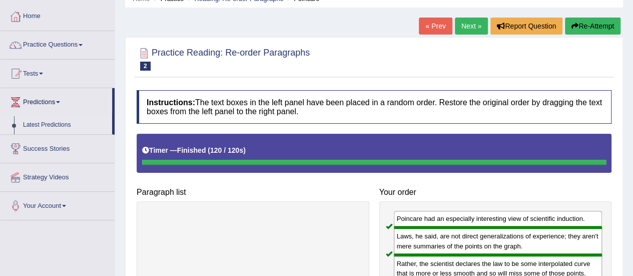
click at [59, 122] on link "Latest Predictions" at bounding box center [66, 125] width 94 height 18
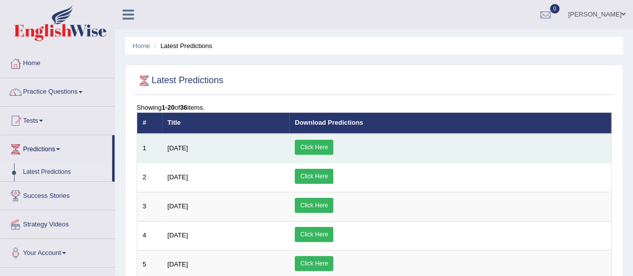
click at [333, 144] on link "Click Here" at bounding box center [314, 147] width 39 height 15
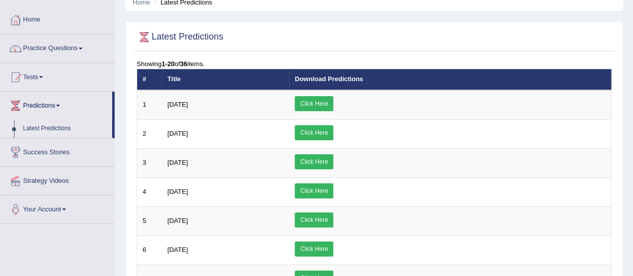
scroll to position [42, 0]
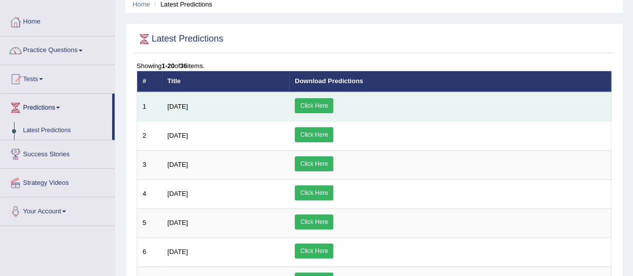
click at [333, 107] on link "Click Here" at bounding box center [314, 105] width 39 height 15
